Goal: Book appointment/travel/reservation

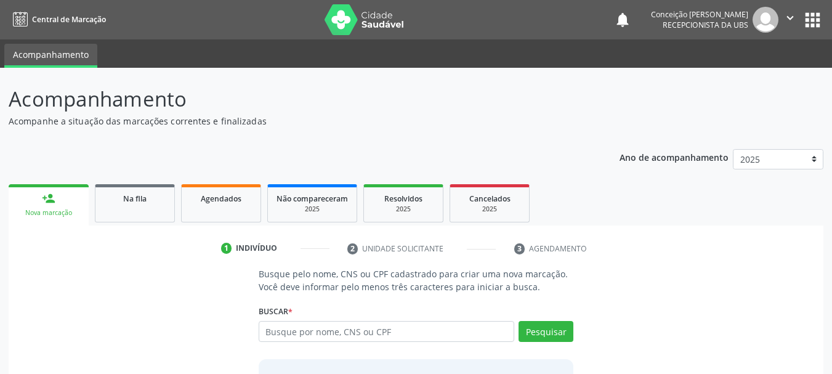
click at [375, 332] on input "text" at bounding box center [387, 331] width 256 height 21
click at [417, 334] on input "text" at bounding box center [387, 331] width 256 height 21
click at [396, 331] on input "text" at bounding box center [387, 331] width 256 height 21
type input "maridete [PERSON_NAME]"
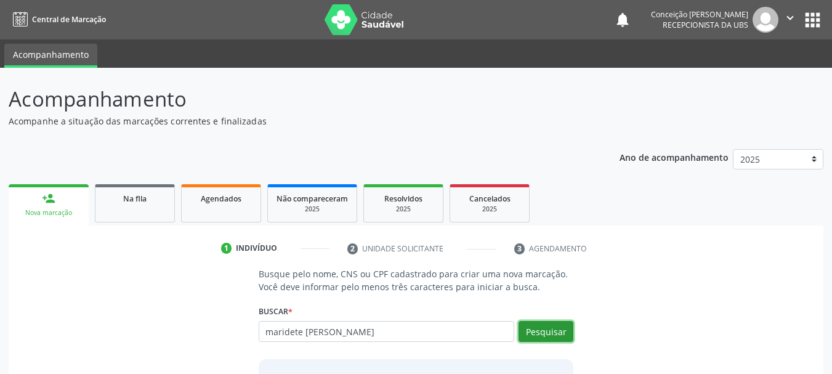
click at [546, 331] on button "Pesquisar" at bounding box center [545, 331] width 55 height 21
type input "maridete [PERSON_NAME]"
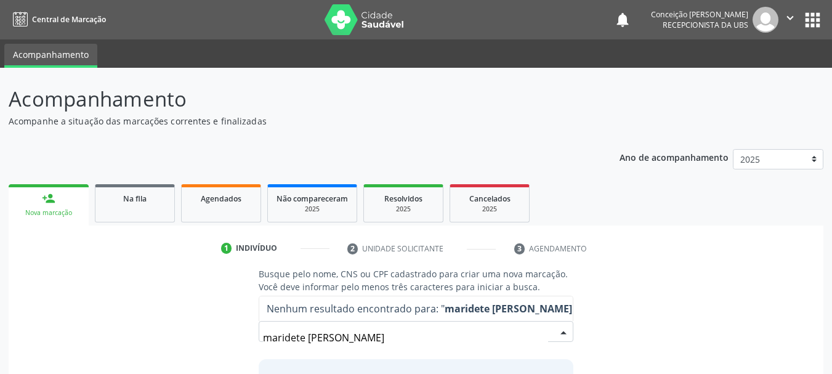
drag, startPoint x: 465, startPoint y: 342, endPoint x: 379, endPoint y: 398, distance: 103.0
drag, startPoint x: 379, startPoint y: 398, endPoint x: 724, endPoint y: 311, distance: 356.1
click at [722, 313] on div "Busque pelo nome, CNS ou CPF cadastrado para criar uma nova marcação. Você deve…" at bounding box center [415, 362] width 797 height 190
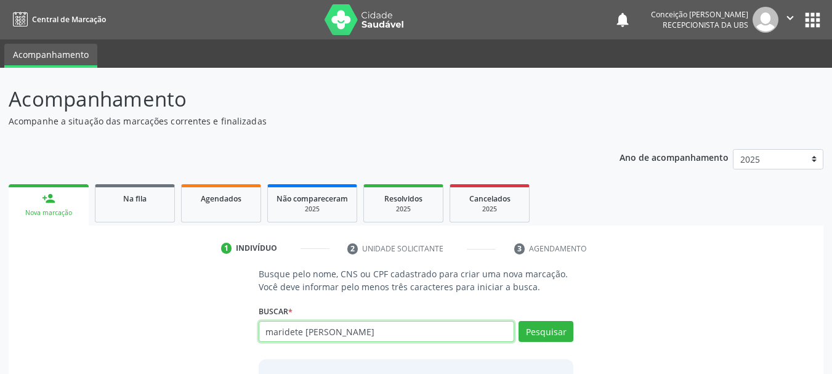
click at [489, 334] on input "maridete [PERSON_NAME]" at bounding box center [387, 331] width 256 height 21
click at [500, 327] on input "maridete [PERSON_NAME]" at bounding box center [387, 331] width 256 height 21
click at [299, 339] on input "maridete [PERSON_NAME]" at bounding box center [387, 331] width 256 height 21
click at [390, 325] on input "maridete [PERSON_NAME]" at bounding box center [387, 331] width 256 height 21
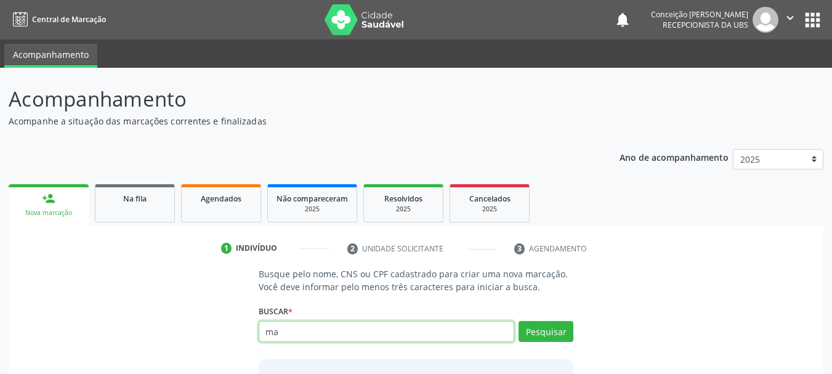
type input "m"
type input "702800618684968"
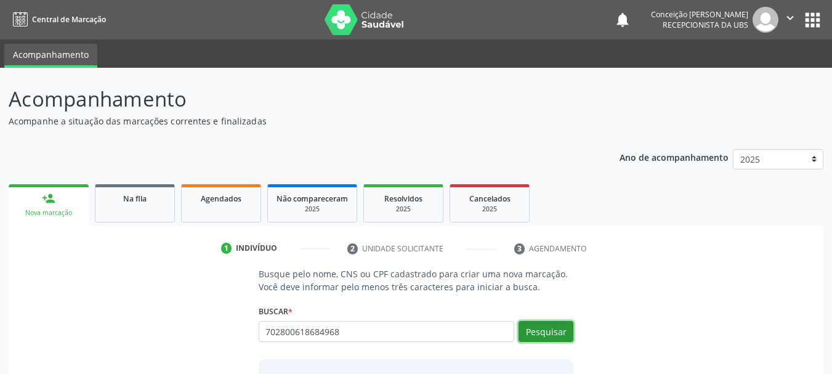
click at [544, 331] on button "Pesquisar" at bounding box center [545, 331] width 55 height 21
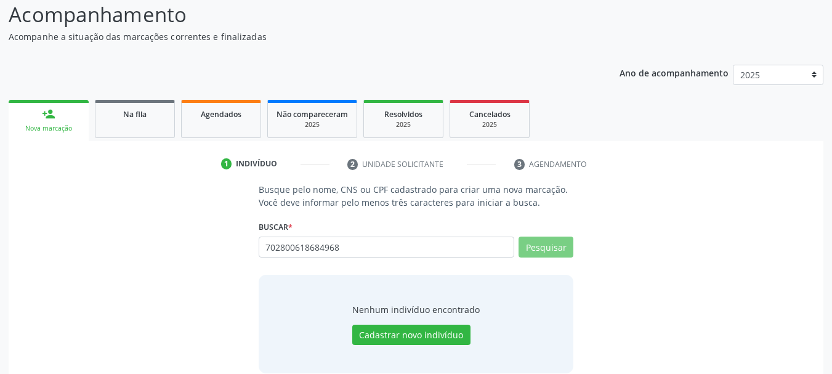
scroll to position [101, 0]
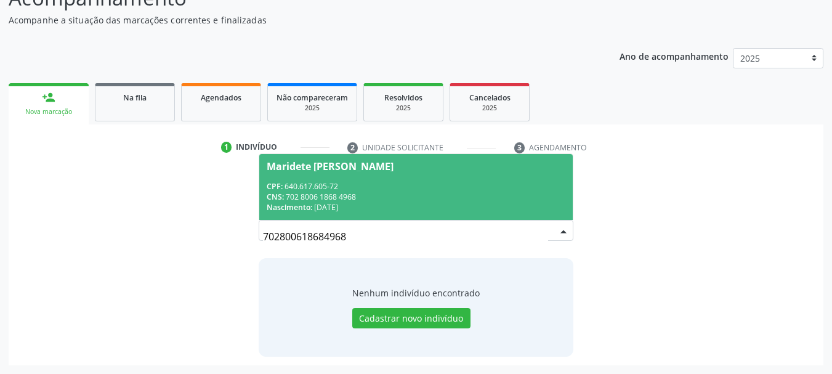
click at [471, 187] on div "CPF: 640.617.605-72" at bounding box center [416, 186] width 299 height 10
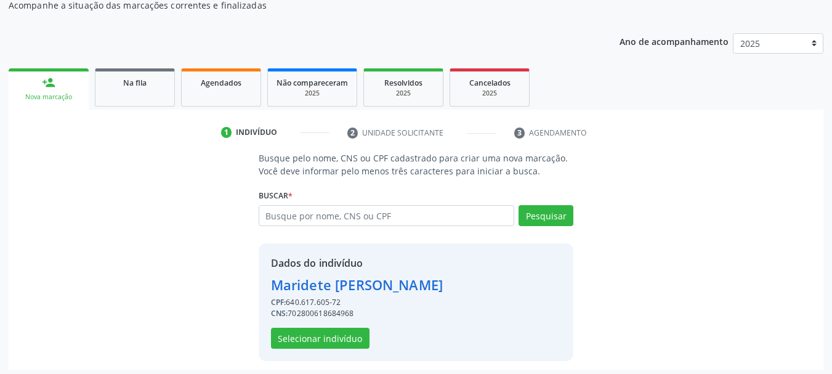
scroll to position [120, 0]
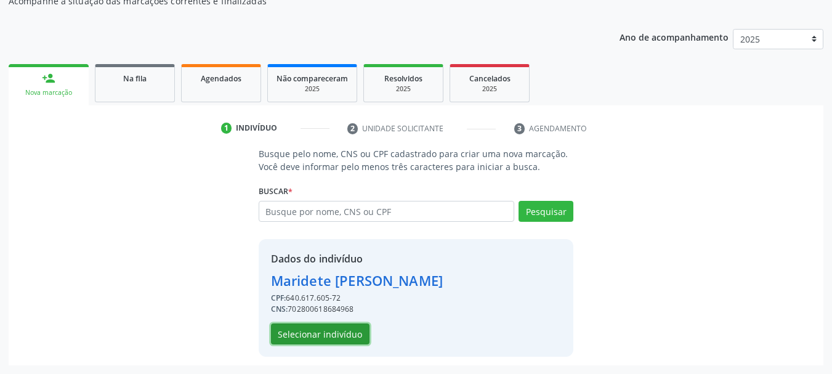
click at [343, 331] on button "Selecionar indivíduo" at bounding box center [320, 333] width 98 height 21
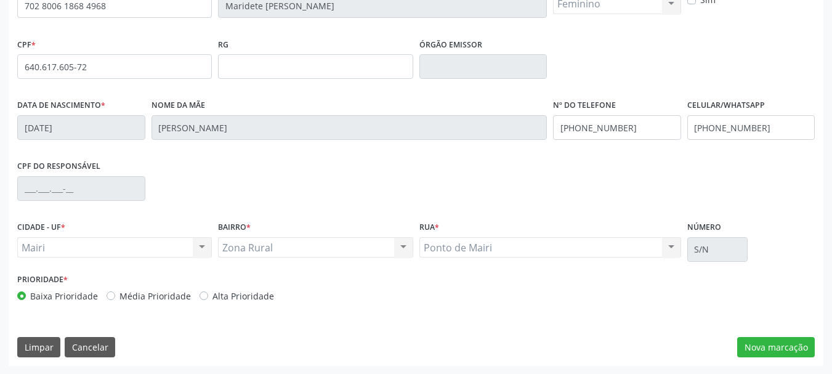
scroll to position [294, 0]
click at [761, 345] on button "Nova marcação" at bounding box center [776, 346] width 78 height 21
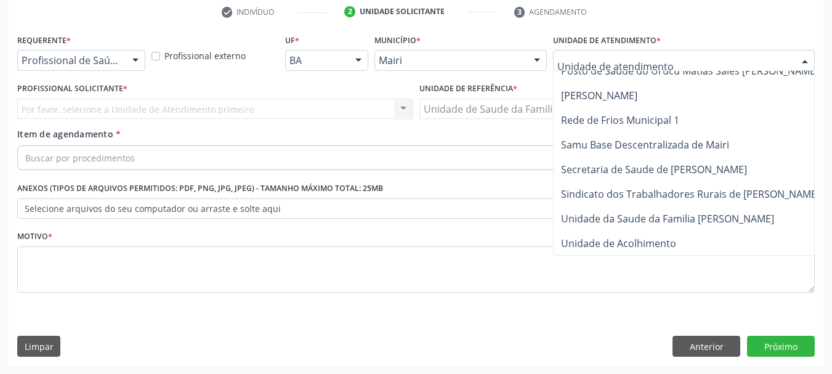
scroll to position [933, 0]
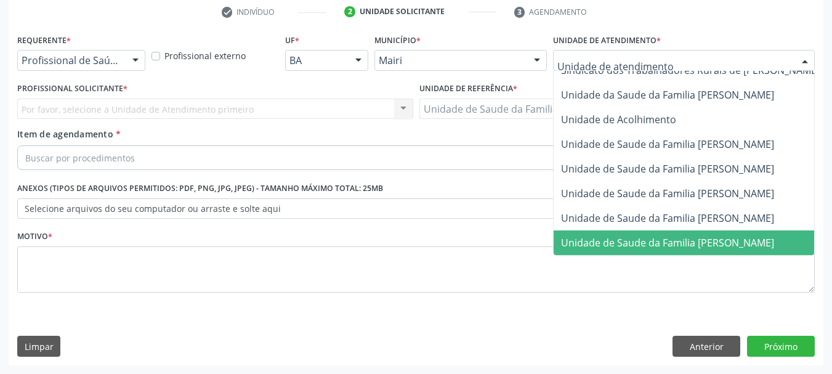
click at [697, 239] on span "Unidade de Saude da Familia [PERSON_NAME]" at bounding box center [667, 243] width 213 height 14
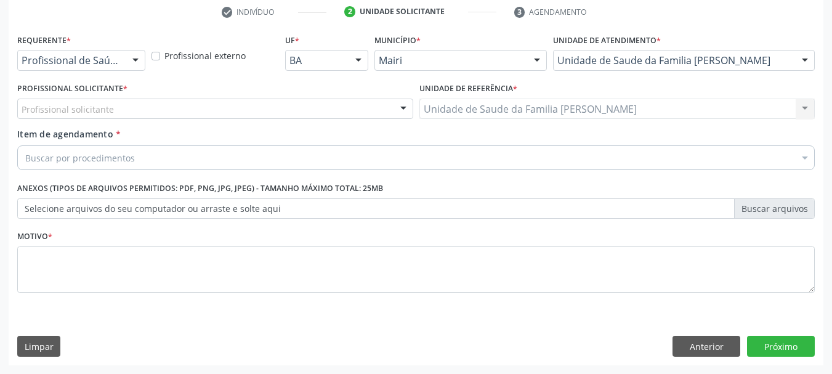
click at [385, 112] on div "Profissional solicitante" at bounding box center [215, 108] width 396 height 21
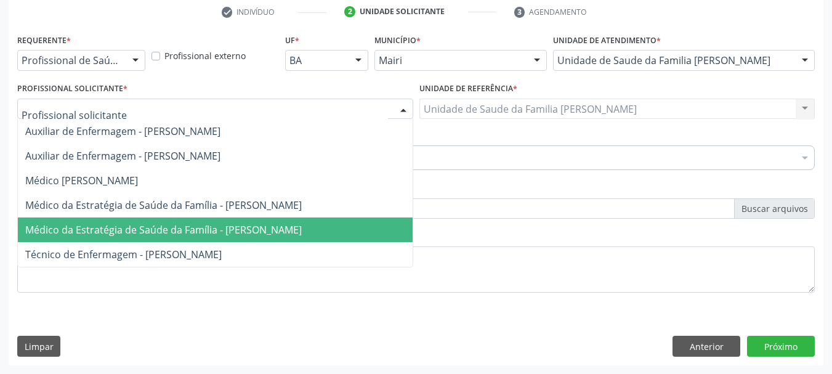
click at [257, 232] on span "Médico da Estratégia de Saúde da Família - [PERSON_NAME]" at bounding box center [163, 230] width 276 height 14
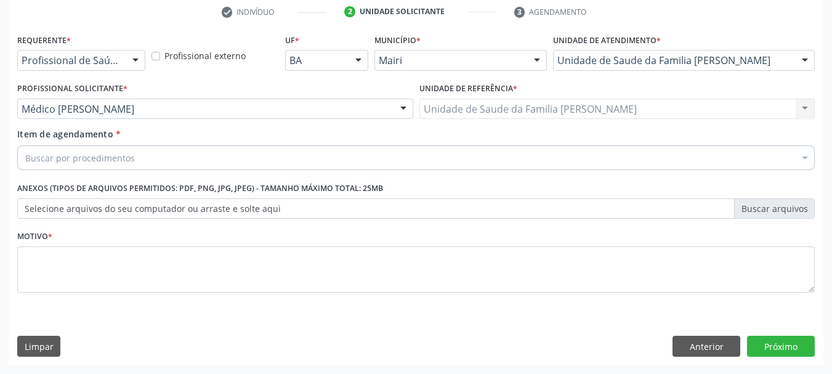
click at [265, 155] on div "Buscar por procedimentos" at bounding box center [415, 157] width 797 height 25
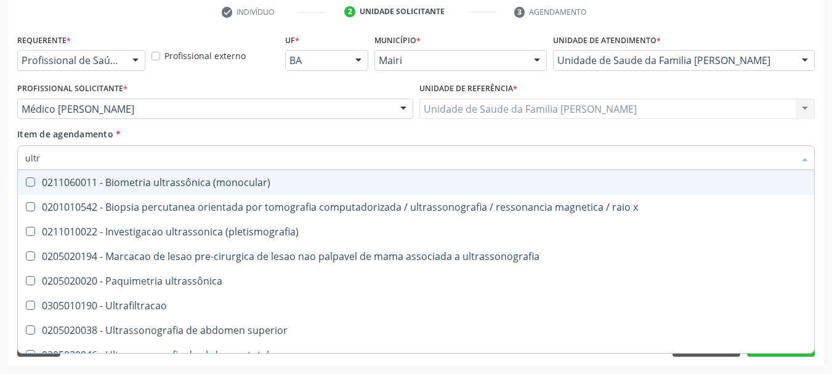
type input "ultra"
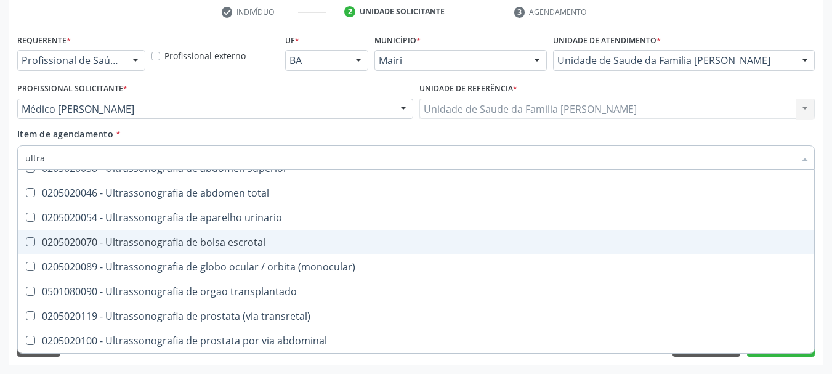
scroll to position [100, 0]
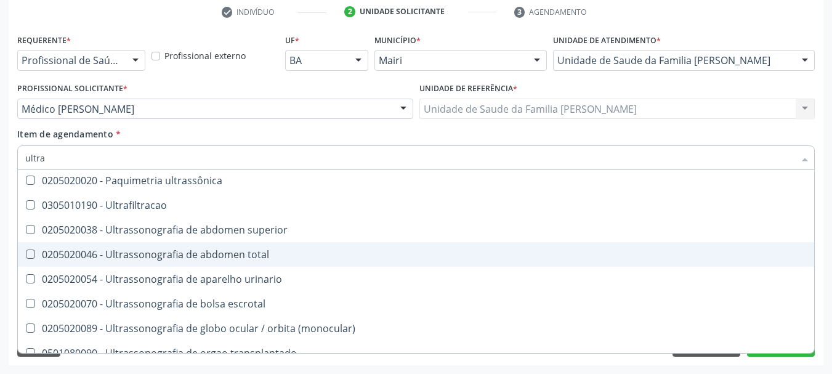
click at [256, 257] on div "0205020046 - Ultrassonografia de abdomen total" at bounding box center [415, 254] width 781 height 10
click at [256, 255] on div "0205020046 - Ultrassonografia de abdomen total" at bounding box center [415, 254] width 781 height 10
checkbox total "true"
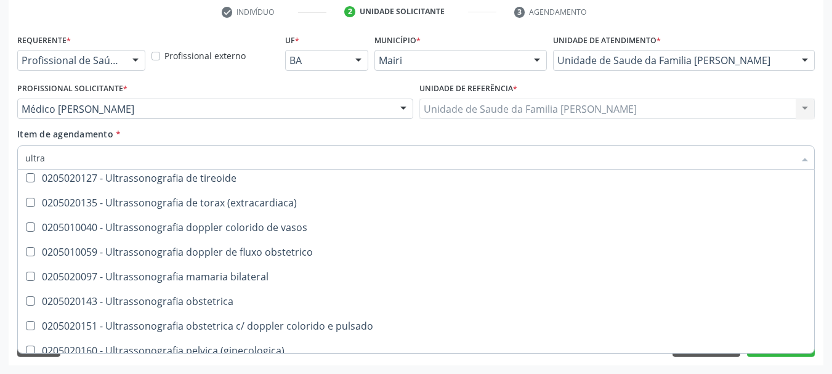
scroll to position [408, 0]
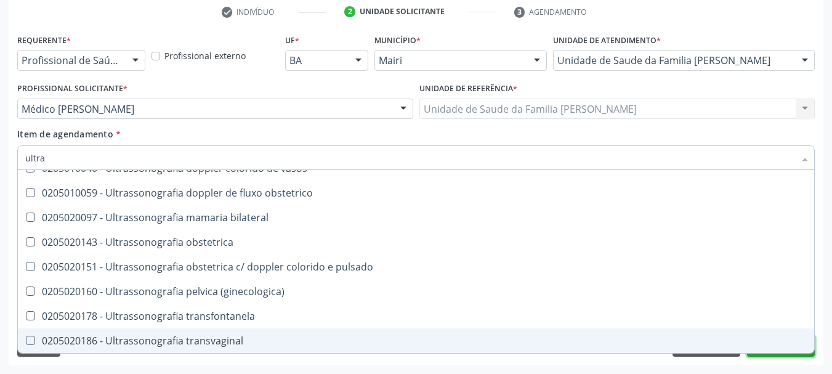
click at [758, 355] on button "Próximo" at bounding box center [781, 345] width 68 height 21
checkbox x "true"
checkbox total "false"
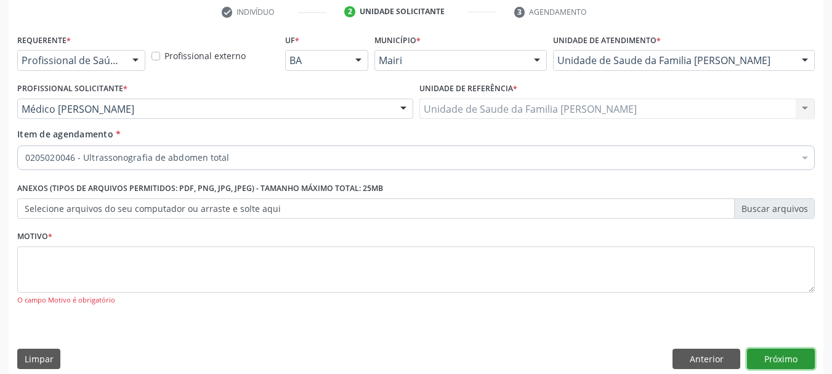
scroll to position [0, 0]
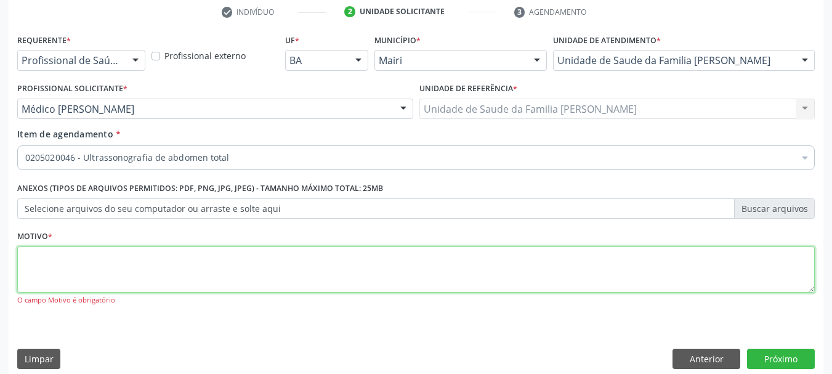
click at [528, 259] on textarea at bounding box center [415, 269] width 797 height 47
type textarea "avaliaçao"
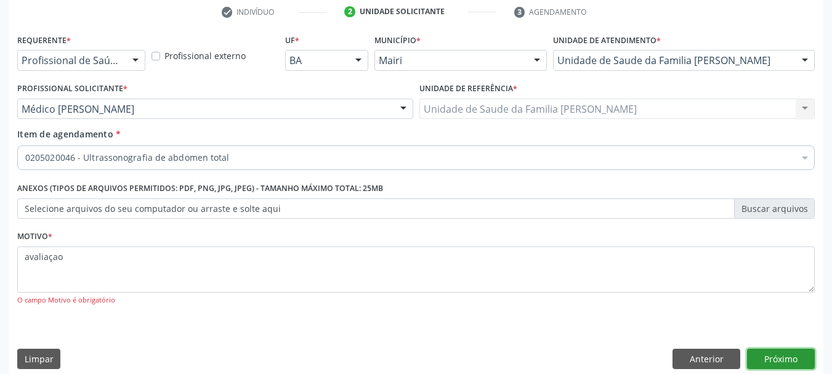
click at [777, 359] on button "Próximo" at bounding box center [781, 358] width 68 height 21
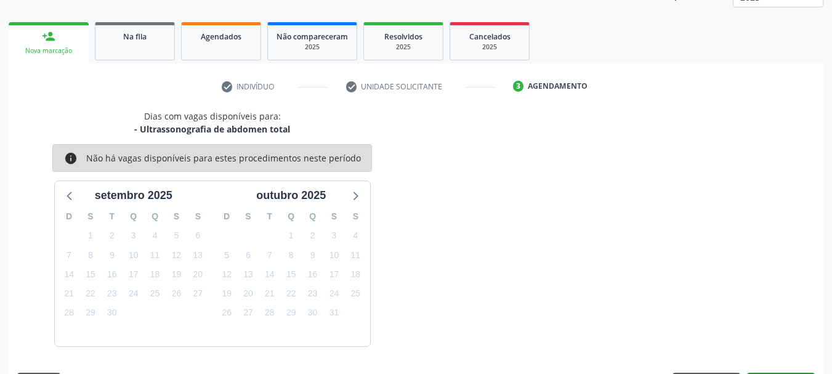
scroll to position [198, 0]
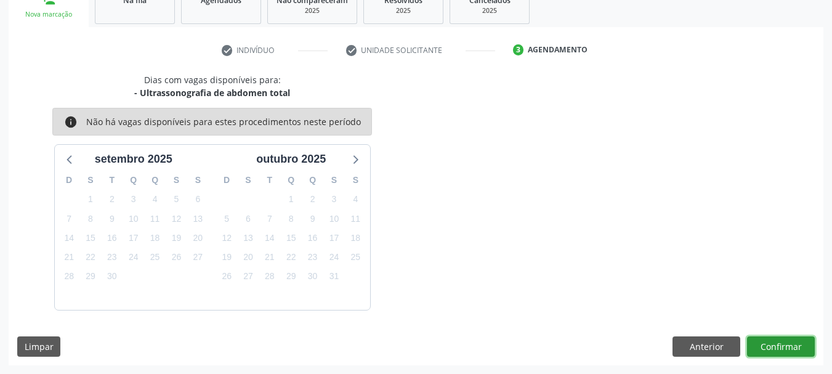
click at [780, 350] on button "Confirmar" at bounding box center [781, 346] width 68 height 21
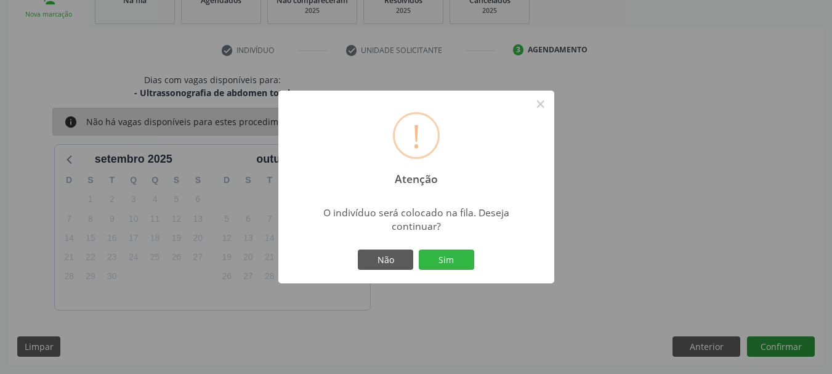
click at [780, 350] on div "! Atenção × O indivíduo será colocado na fila. Deseja continuar? Não Sim" at bounding box center [416, 187] width 832 height 374
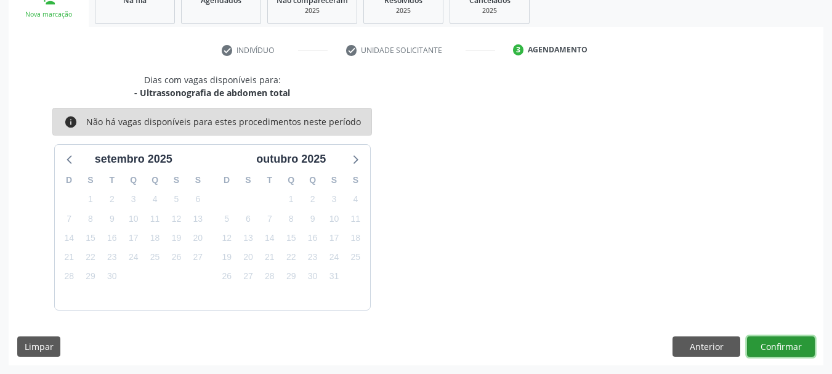
click at [788, 342] on button "Confirmar" at bounding box center [781, 346] width 68 height 21
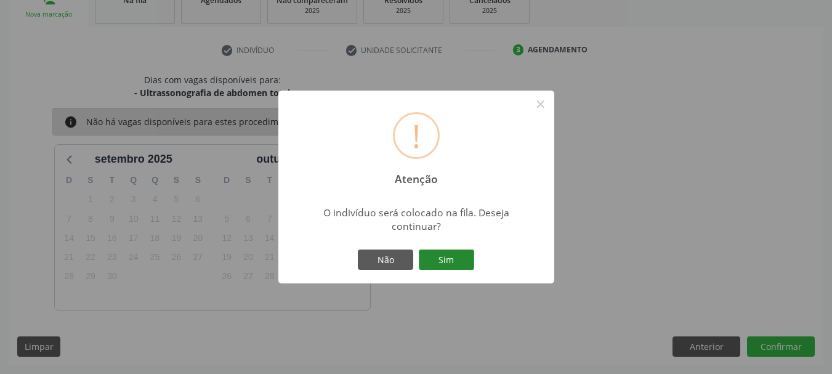
click at [442, 256] on button "Sim" at bounding box center [446, 259] width 55 height 21
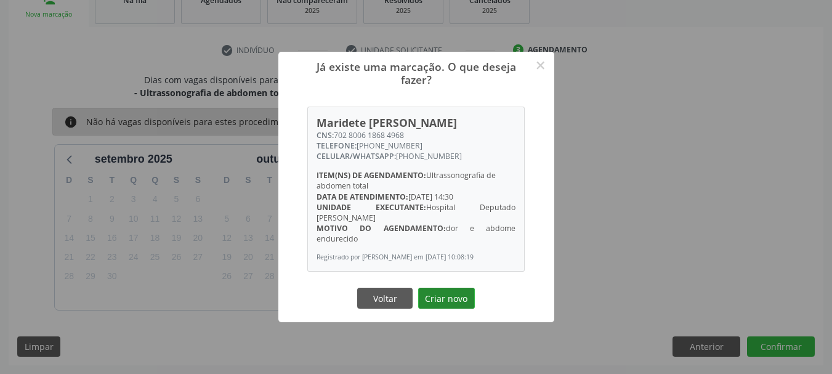
click at [467, 299] on button "Criar novo" at bounding box center [446, 297] width 57 height 21
click at [467, 299] on div "Já existe uma marcação. O que deseja fazer? × [PERSON_NAME] CNS: 702 8006 1868 …" at bounding box center [416, 187] width 832 height 374
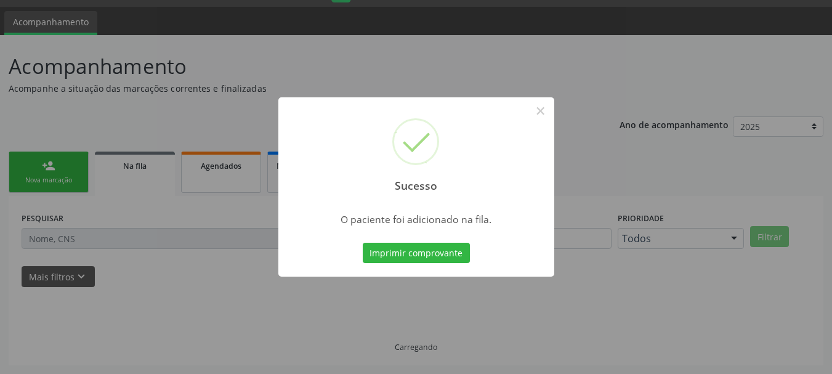
scroll to position [33, 0]
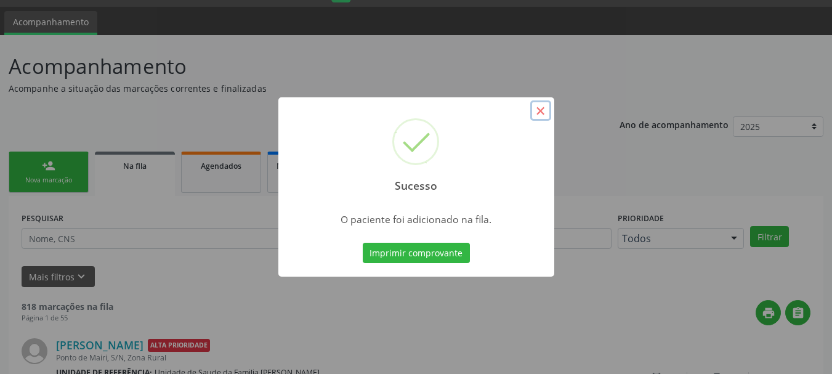
click at [543, 109] on button "×" at bounding box center [540, 110] width 21 height 21
